Goal: Task Accomplishment & Management: Manage account settings

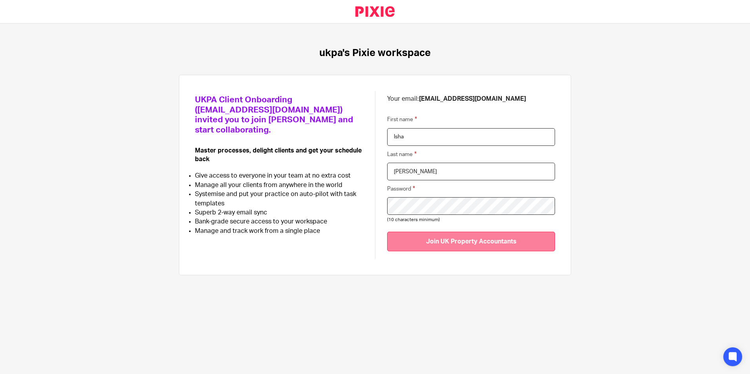
click at [447, 244] on input "Join UK Property Accountants" at bounding box center [471, 241] width 168 height 19
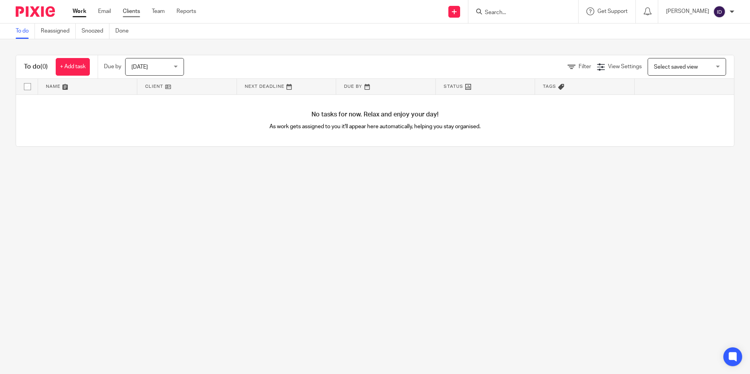
click at [135, 8] on link "Clients" at bounding box center [131, 11] width 17 height 8
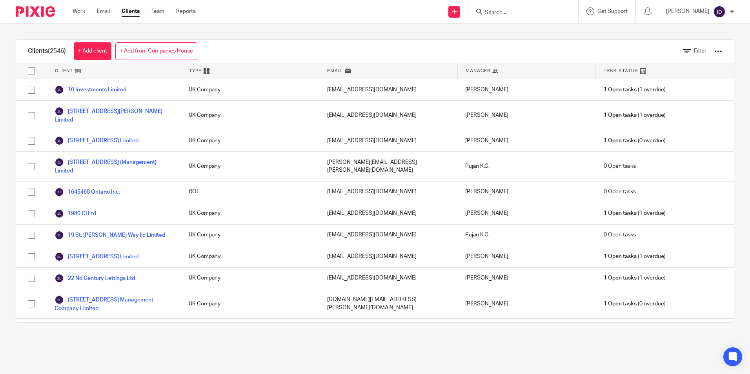
click at [482, 13] on icon at bounding box center [479, 12] width 6 height 6
click at [486, 8] on div at bounding box center [521, 12] width 91 height 10
click at [519, 15] on input "Search" at bounding box center [519, 12] width 71 height 7
type input "BOe"
click button "submit" at bounding box center [0, 0] width 0 height 0
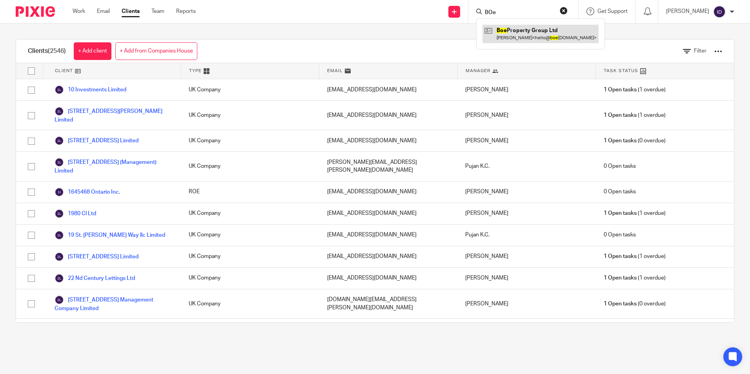
click at [530, 40] on link at bounding box center [540, 34] width 116 height 18
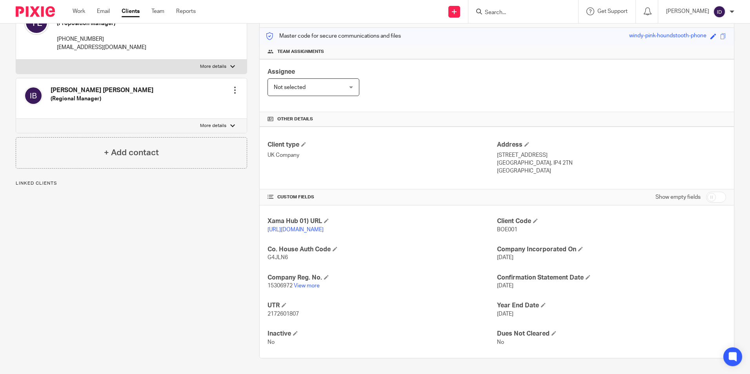
scroll to position [104, 0]
click at [500, 227] on span "BOE001" at bounding box center [507, 229] width 20 height 5
copy span "BOE001"
click at [129, 14] on link "Clients" at bounding box center [131, 11] width 18 height 8
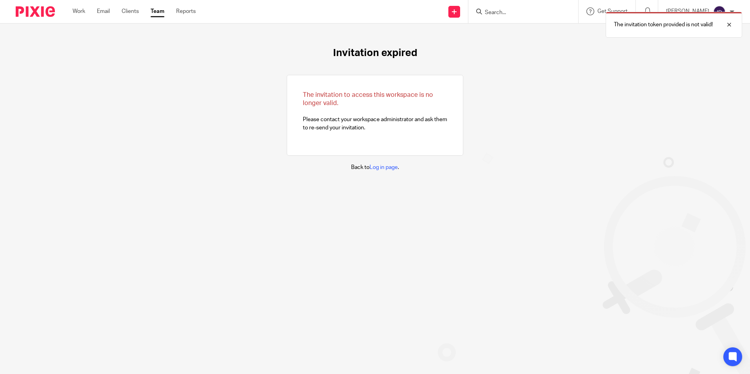
click at [126, 16] on div "Work Email Clients Team Reports Work Email Clients Team Reports Settings" at bounding box center [136, 11] width 143 height 23
click at [133, 12] on link "Clients" at bounding box center [130, 11] width 17 height 8
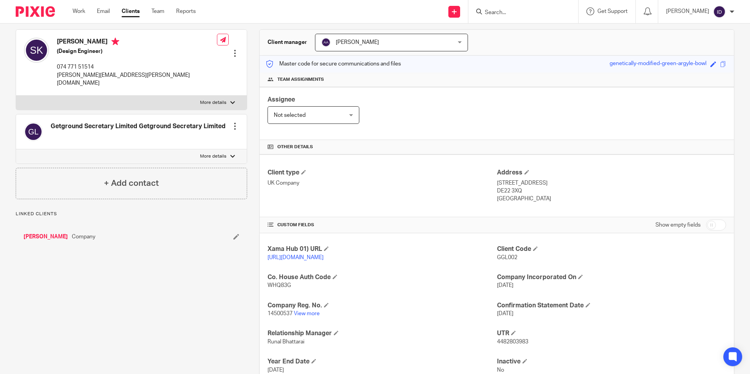
scroll to position [78, 0]
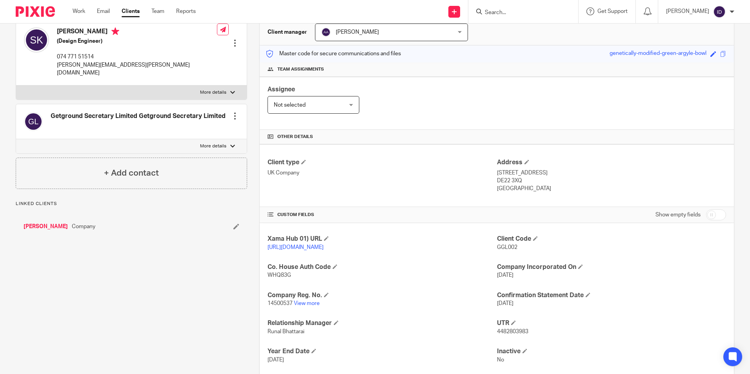
click at [499, 248] on span "GGL002" at bounding box center [507, 247] width 20 height 5
copy span "GGL002"
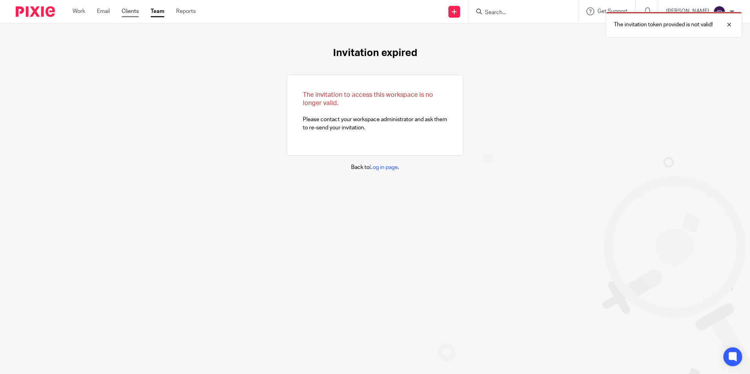
click at [135, 8] on link "Clients" at bounding box center [130, 11] width 17 height 8
click at [128, 9] on link "Clients" at bounding box center [130, 11] width 17 height 8
click at [136, 13] on link "Clients" at bounding box center [130, 11] width 17 height 8
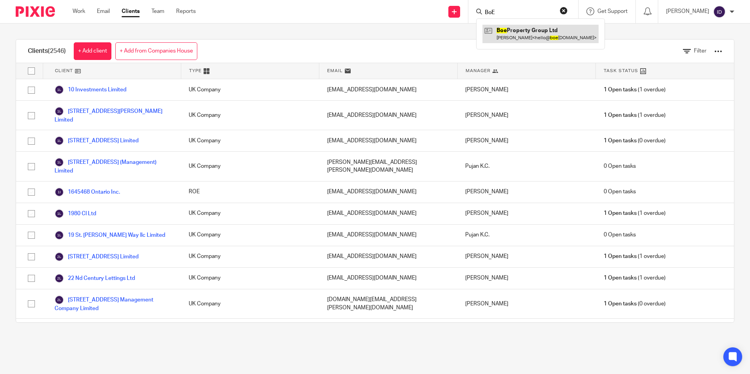
type input "BoE"
click at [526, 26] on link at bounding box center [540, 34] width 116 height 18
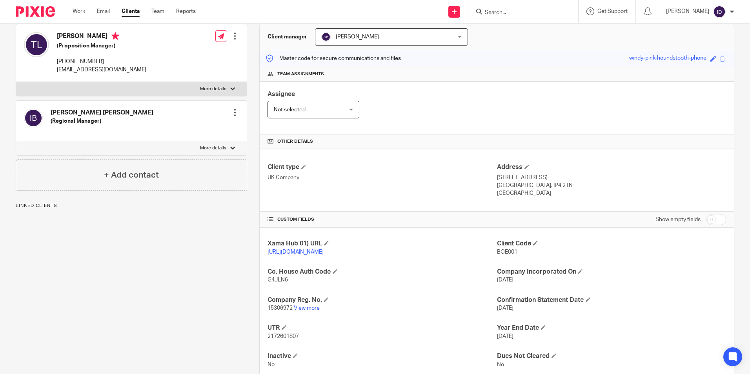
scroll to position [104, 0]
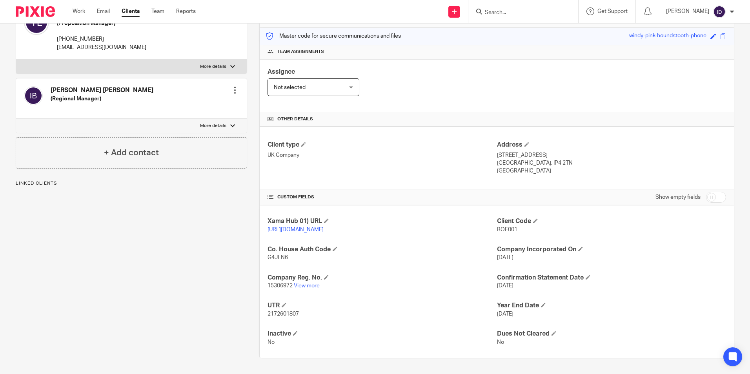
click at [505, 227] on span "BOE001" at bounding box center [507, 229] width 20 height 5
click at [505, 217] on h4 "Client Code" at bounding box center [611, 221] width 229 height 8
click at [506, 227] on span "BOE001" at bounding box center [507, 229] width 20 height 5
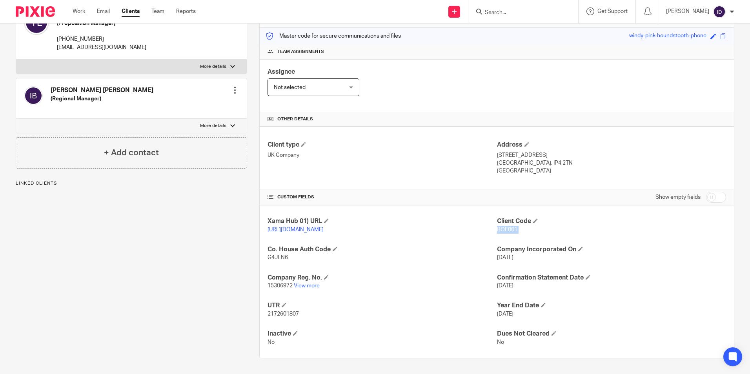
copy p "BOE001"
click at [502, 227] on span "BOE001" at bounding box center [507, 229] width 20 height 5
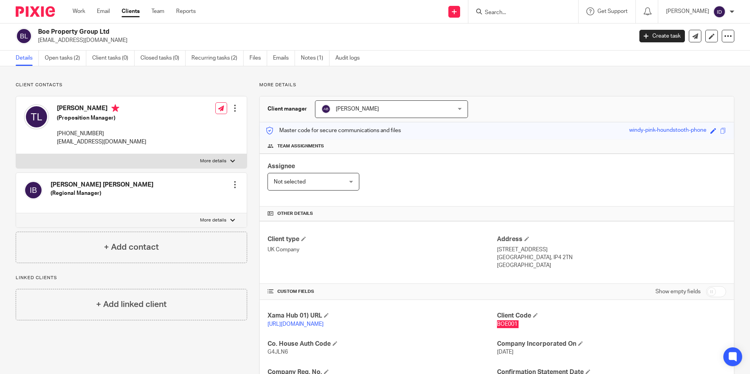
scroll to position [0, 0]
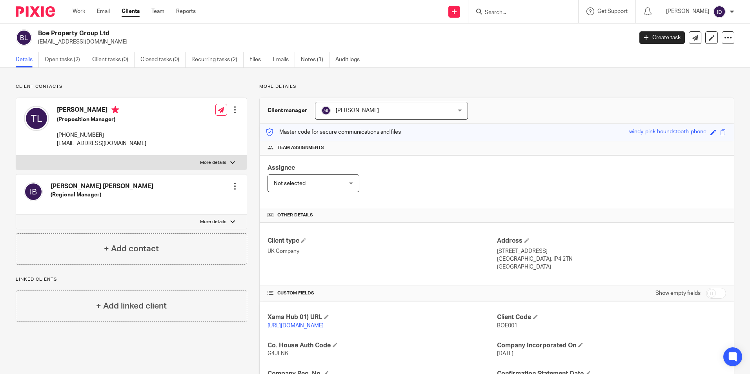
click at [84, 33] on h2 "Boe Property Group Ltd" at bounding box center [273, 33] width 471 height 8
copy div "Boe Property Group Ltd"
click at [504, 325] on span "BOE001" at bounding box center [507, 325] width 20 height 5
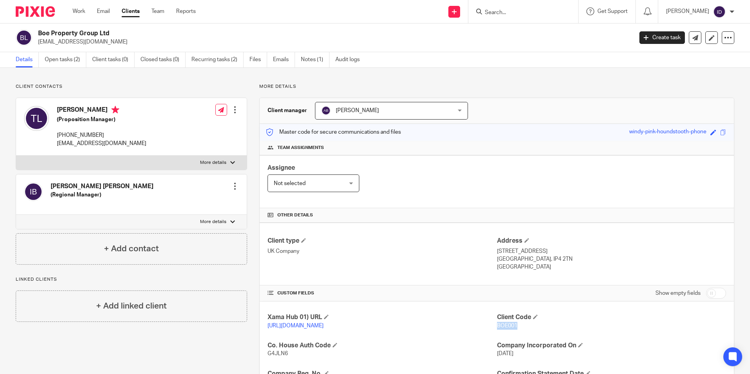
click at [504, 325] on span "BOE001" at bounding box center [507, 325] width 20 height 5
copy span "BOE001"
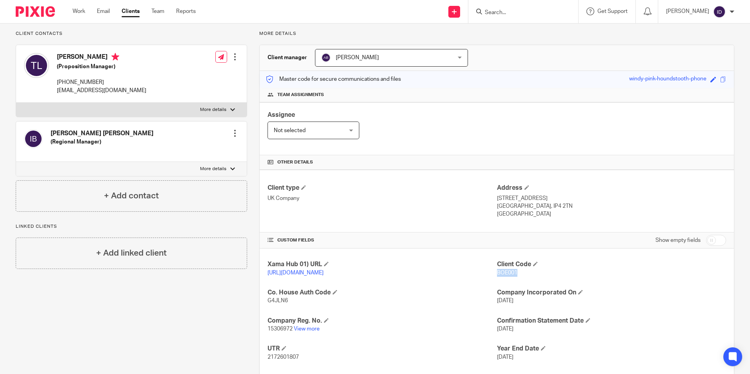
scroll to position [104, 0]
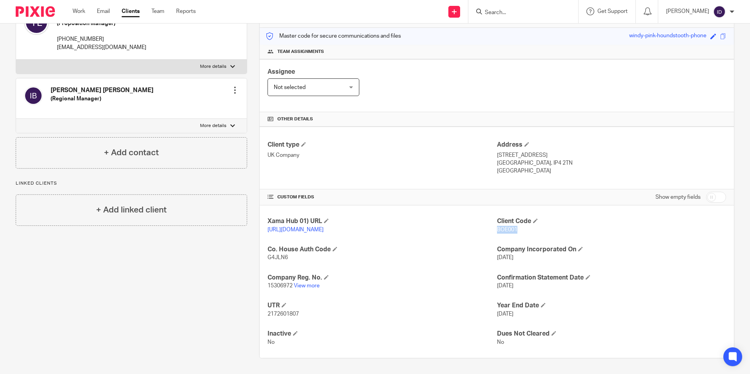
click at [303, 85] on span "Not selected" at bounding box center [290, 87] width 32 height 5
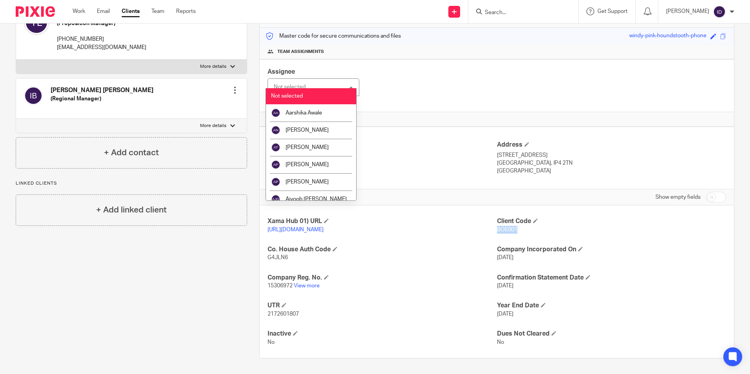
click at [303, 82] on div "Not selected Not selected" at bounding box center [313, 87] width 92 height 18
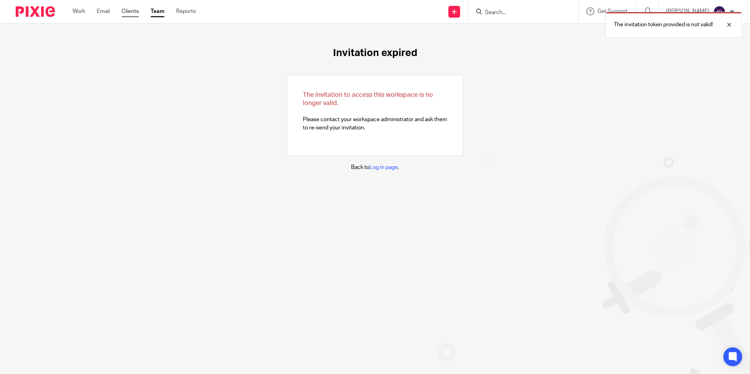
click at [132, 15] on link "Clients" at bounding box center [130, 11] width 17 height 8
click at [134, 14] on link "Clients" at bounding box center [130, 11] width 17 height 8
click at [132, 13] on link "Clients" at bounding box center [130, 11] width 17 height 8
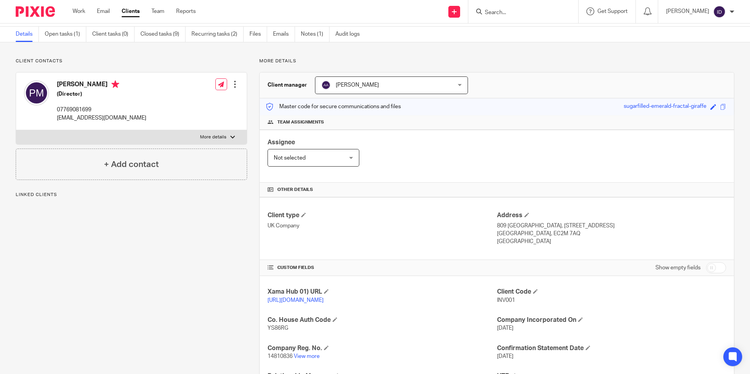
scroll to position [39, 0]
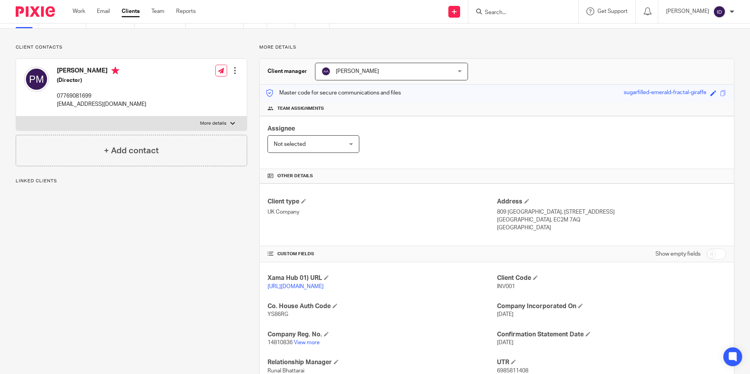
click at [311, 289] on link "[URL][DOMAIN_NAME]" at bounding box center [295, 286] width 56 height 5
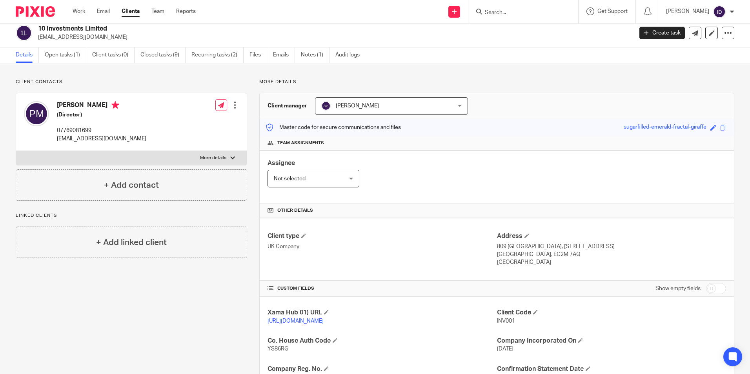
scroll to position [0, 0]
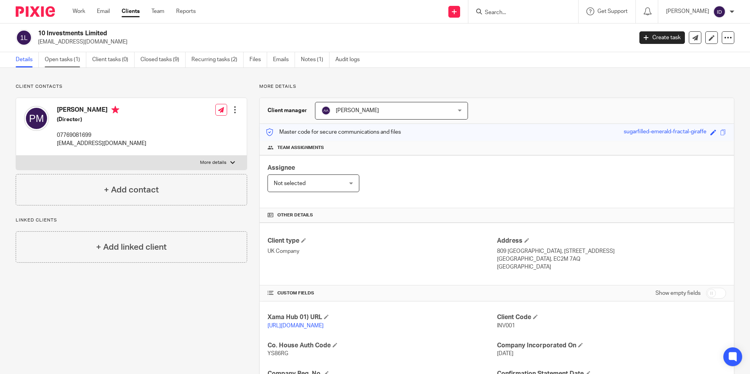
click at [74, 60] on link "Open tasks (1)" at bounding box center [66, 59] width 42 height 15
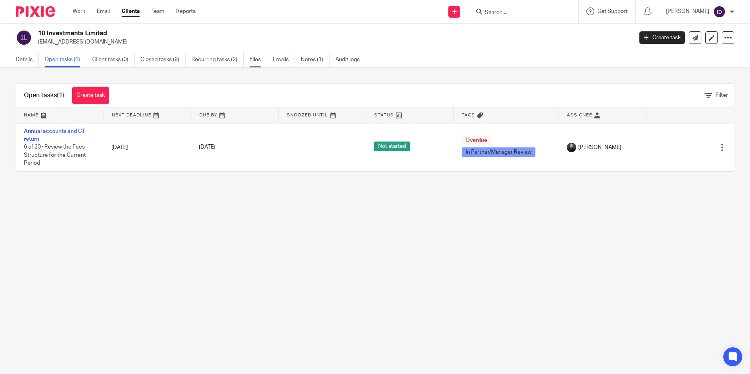
click at [261, 59] on link "Files" at bounding box center [258, 59] width 18 height 15
click at [256, 61] on link "Files" at bounding box center [258, 59] width 18 height 15
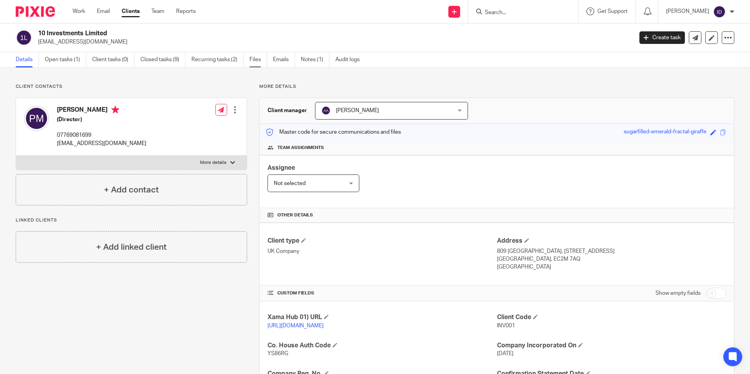
click at [254, 60] on link "Files" at bounding box center [258, 59] width 18 height 15
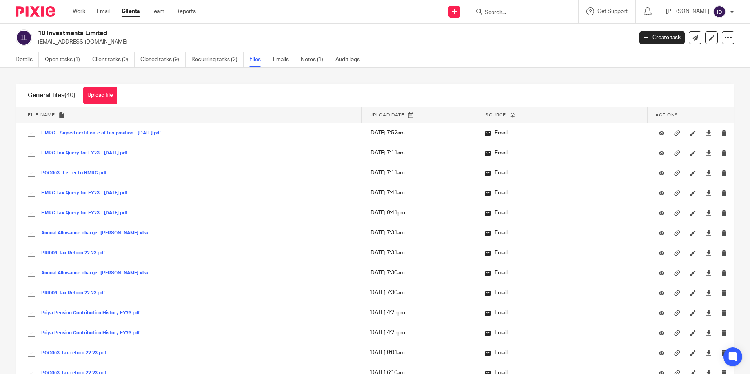
click at [495, 11] on input "Search" at bounding box center [519, 12] width 71 height 7
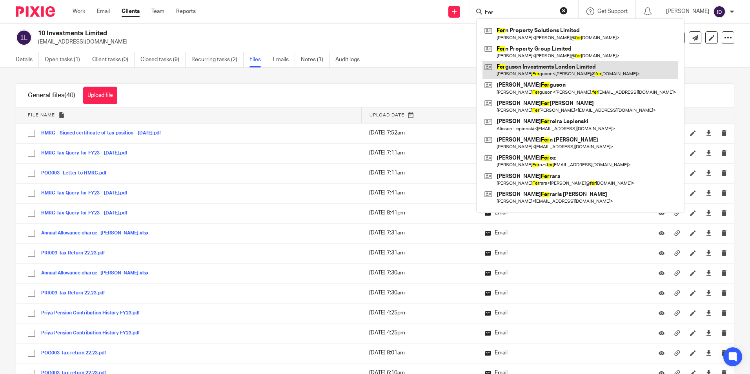
type input "Fer"
click at [575, 71] on link at bounding box center [580, 70] width 196 height 18
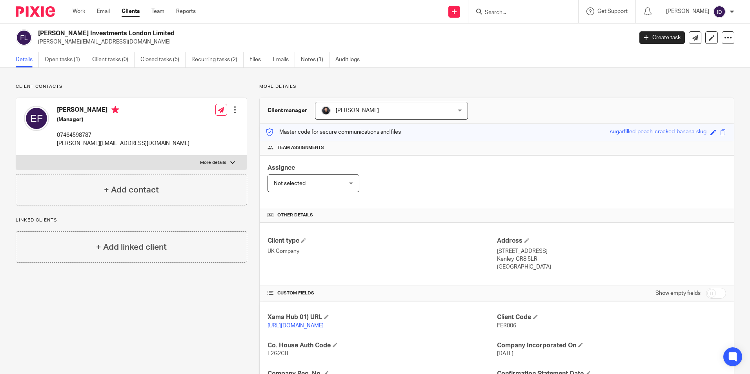
drag, startPoint x: 38, startPoint y: 33, endPoint x: 154, endPoint y: 31, distance: 115.7
click at [154, 31] on h2 "[PERSON_NAME] Investments London Limited" at bounding box center [273, 33] width 471 height 8
copy h2 "[PERSON_NAME] Investments London Limited"
click at [76, 33] on h2 "[PERSON_NAME] Investments London Limited" at bounding box center [273, 33] width 471 height 8
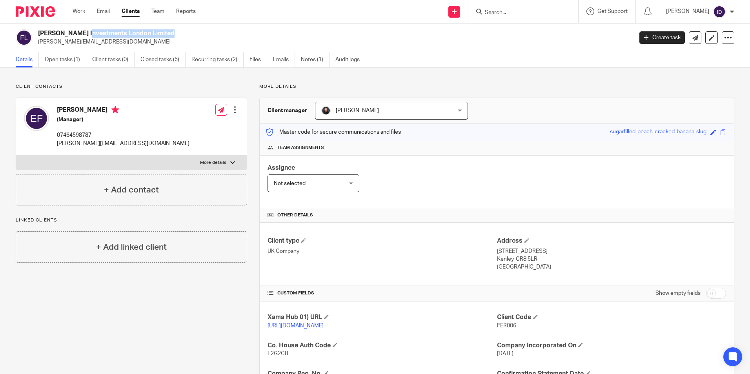
click at [76, 33] on h2 "[PERSON_NAME] Investments London Limited" at bounding box center [273, 33] width 471 height 8
click at [71, 64] on link "Open tasks (1)" at bounding box center [66, 59] width 42 height 15
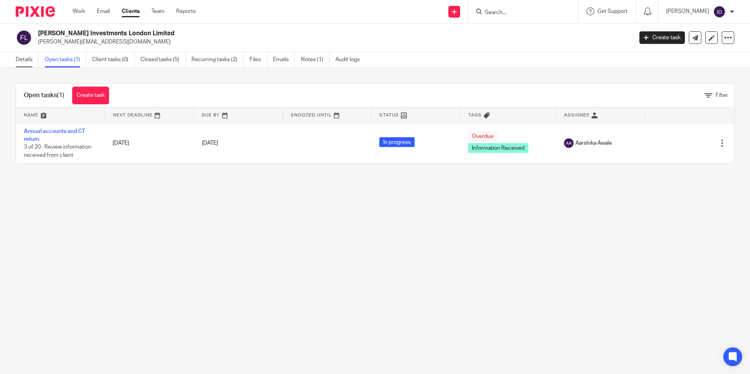
click at [27, 59] on link "Details" at bounding box center [27, 59] width 23 height 15
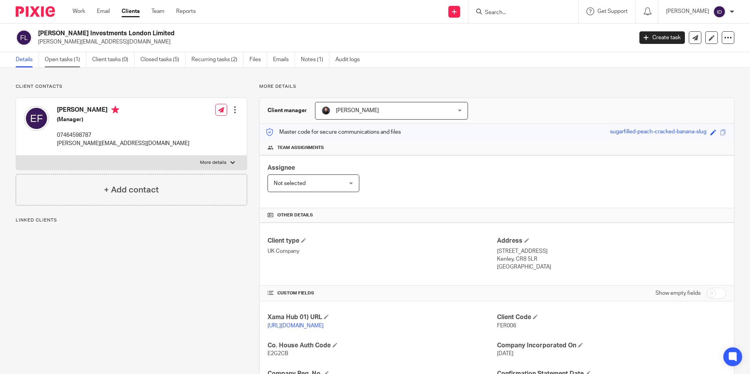
click at [69, 62] on link "Open tasks (1)" at bounding box center [66, 59] width 42 height 15
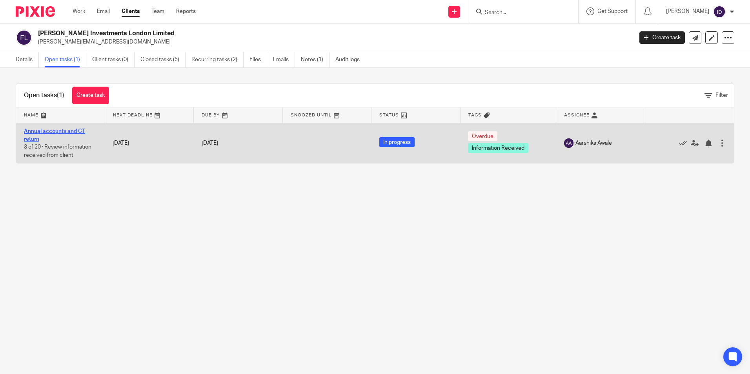
click at [63, 131] on link "Annual accounts and CT return" at bounding box center [54, 135] width 61 height 13
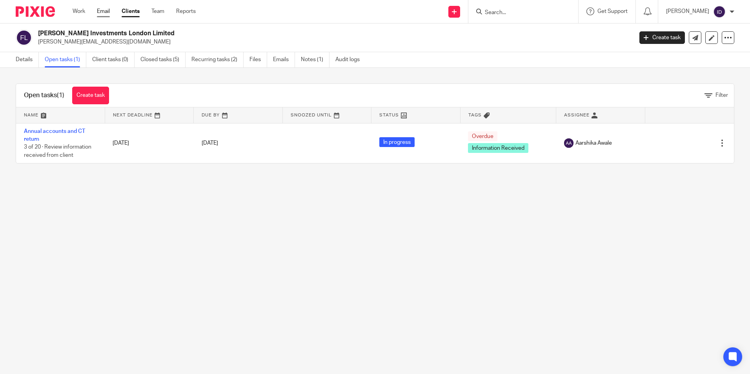
click at [101, 14] on link "Email" at bounding box center [103, 11] width 13 height 8
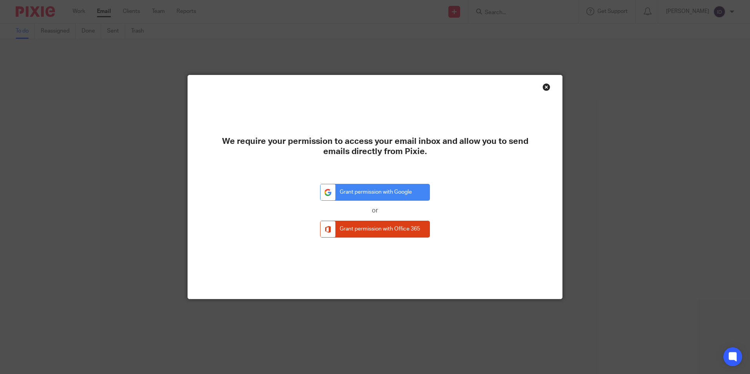
click at [544, 86] on div "Close this dialog window" at bounding box center [546, 87] width 8 height 8
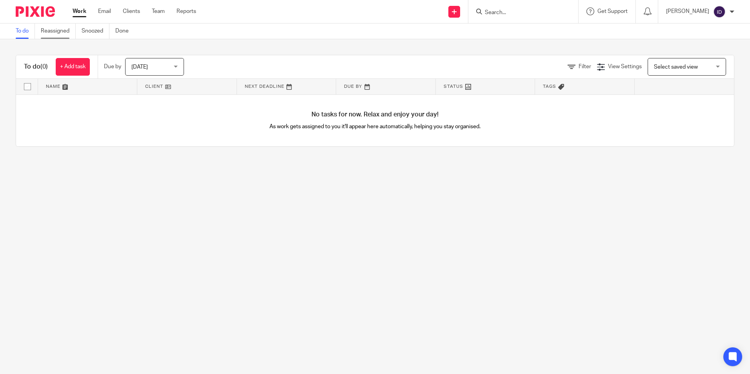
click at [63, 34] on link "Reassigned" at bounding box center [58, 31] width 35 height 15
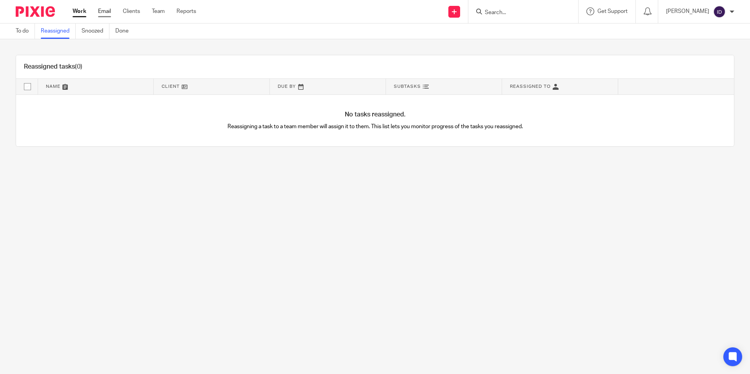
click at [105, 10] on link "Email" at bounding box center [104, 11] width 13 height 8
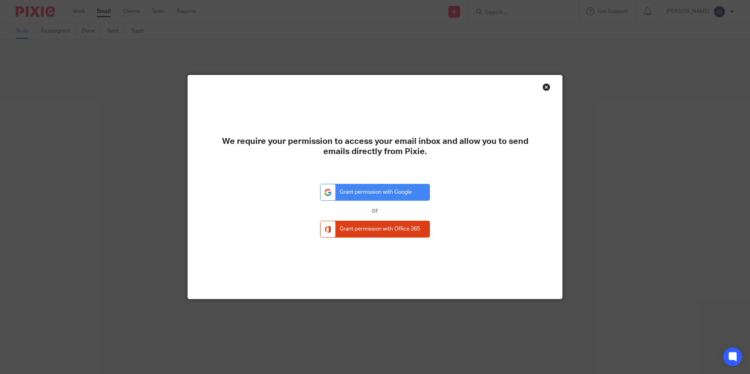
click at [538, 87] on div "We require your permission to access your email inbox and allow you to send ema…" at bounding box center [375, 186] width 374 height 223
click at [545, 88] on div "Close this dialog window" at bounding box center [546, 87] width 8 height 8
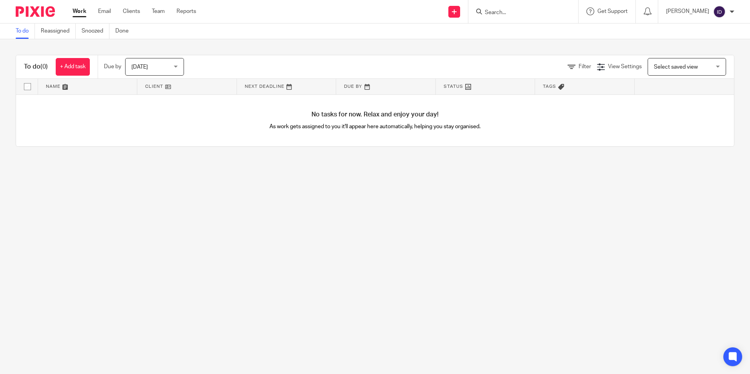
click at [16, 367] on main "To do Reassigned Snoozed Done To do (0) + Add task Due by [DATE] [DATE] [DATE] …" at bounding box center [375, 187] width 750 height 374
